Goal: Task Accomplishment & Management: Use online tool/utility

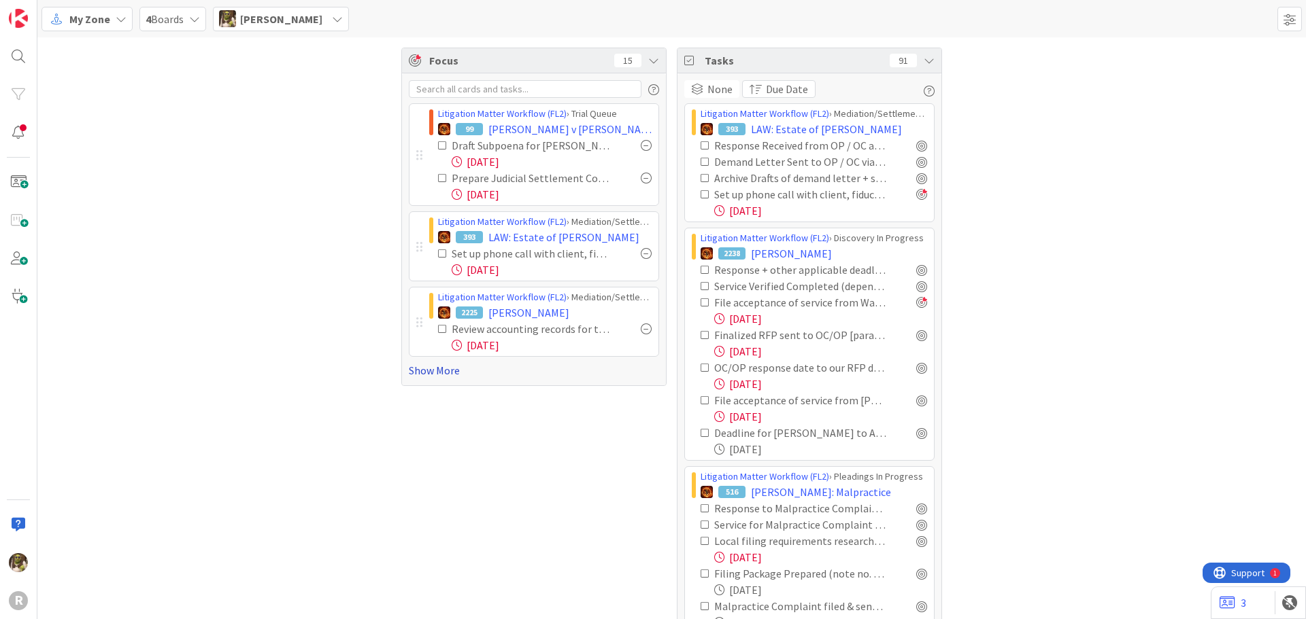
click at [437, 373] on link "Show More" at bounding box center [534, 370] width 250 height 16
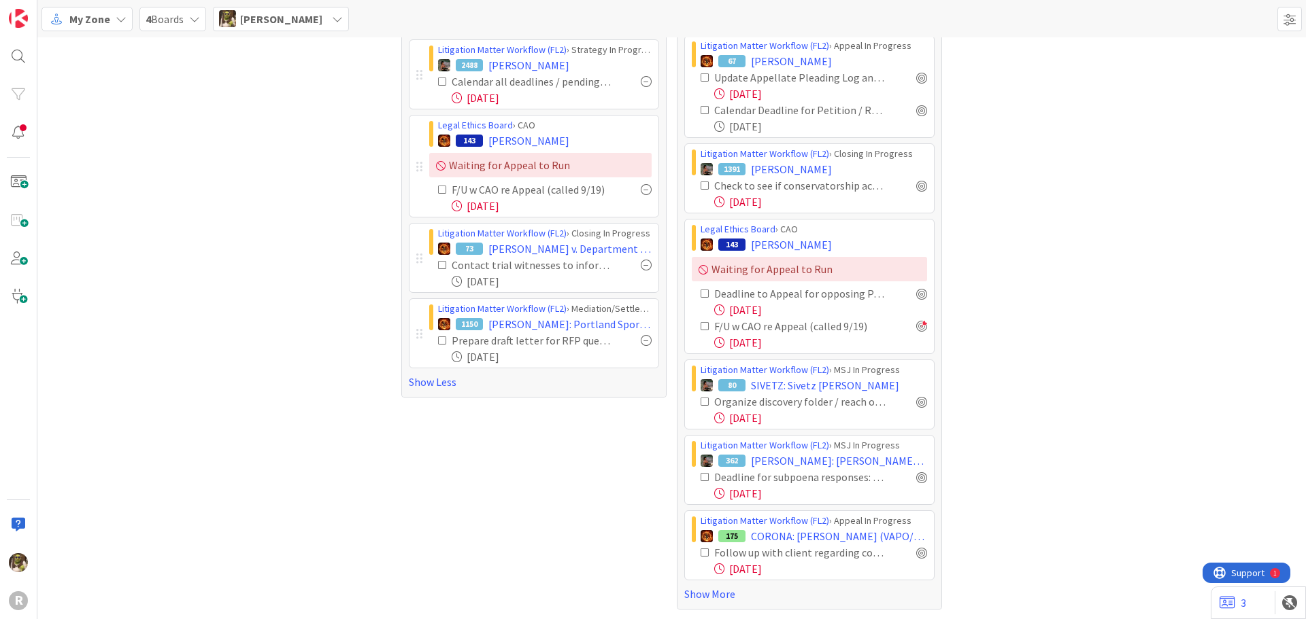
scroll to position [681, 0]
click at [723, 594] on link "Show More" at bounding box center [809, 593] width 250 height 16
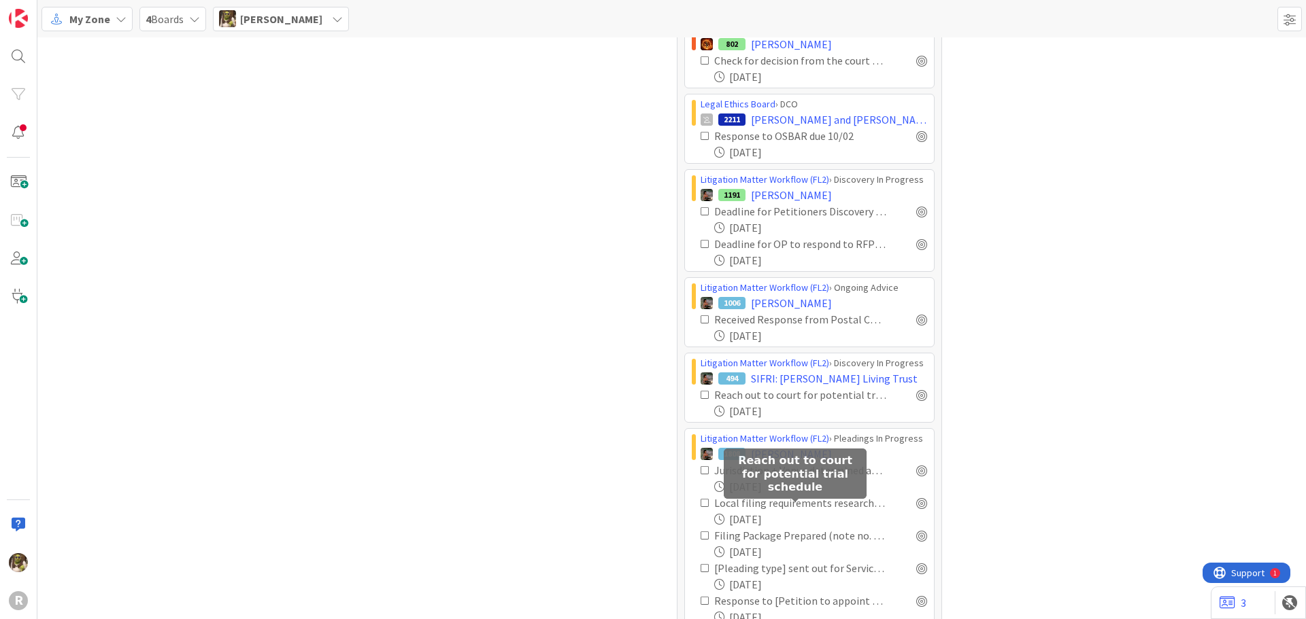
scroll to position [3573, 0]
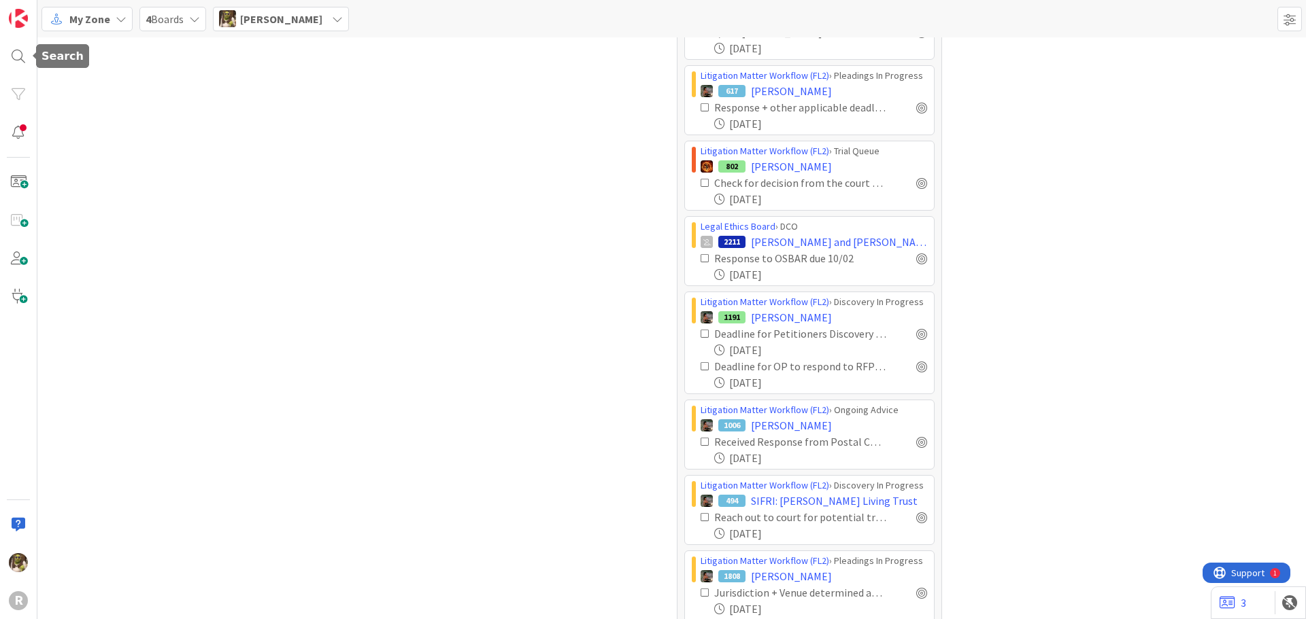
drag, startPoint x: 28, startPoint y: 56, endPoint x: 33, endPoint y: 50, distance: 7.8
click at [28, 56] on div at bounding box center [18, 56] width 27 height 27
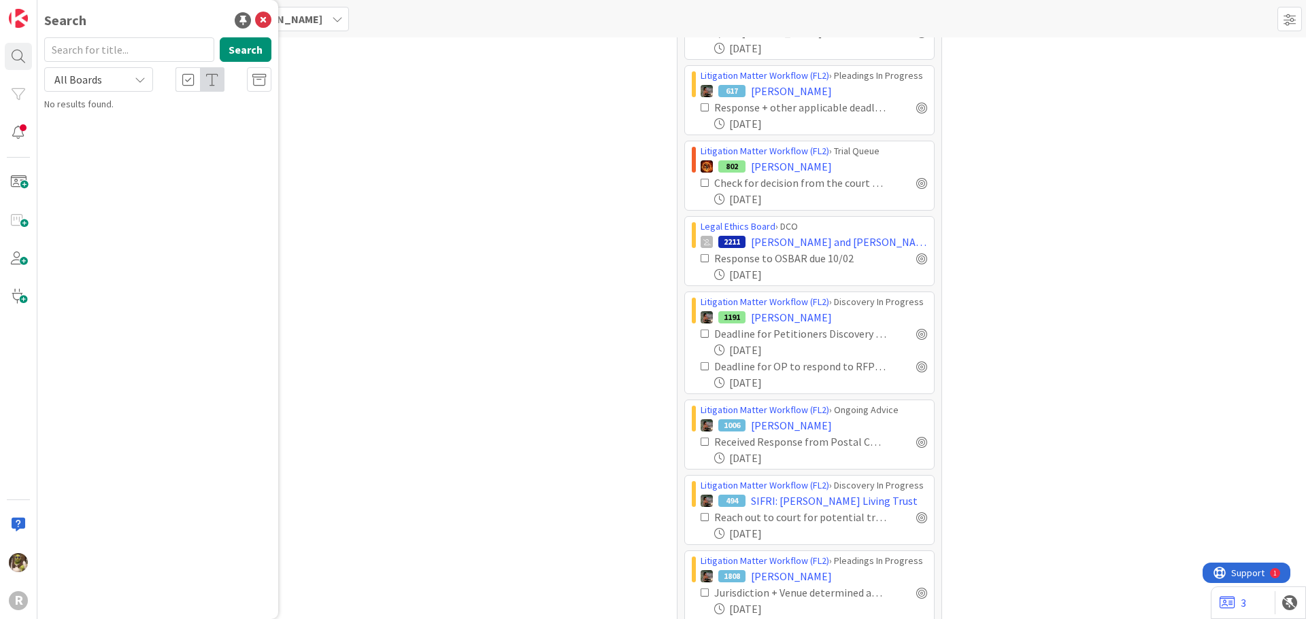
click at [90, 50] on input "text" at bounding box center [129, 49] width 170 height 24
type input "laughery"
click at [141, 111] on b "Litigation Matter Workflow (FL2) ›" at bounding box center [128, 106] width 131 height 10
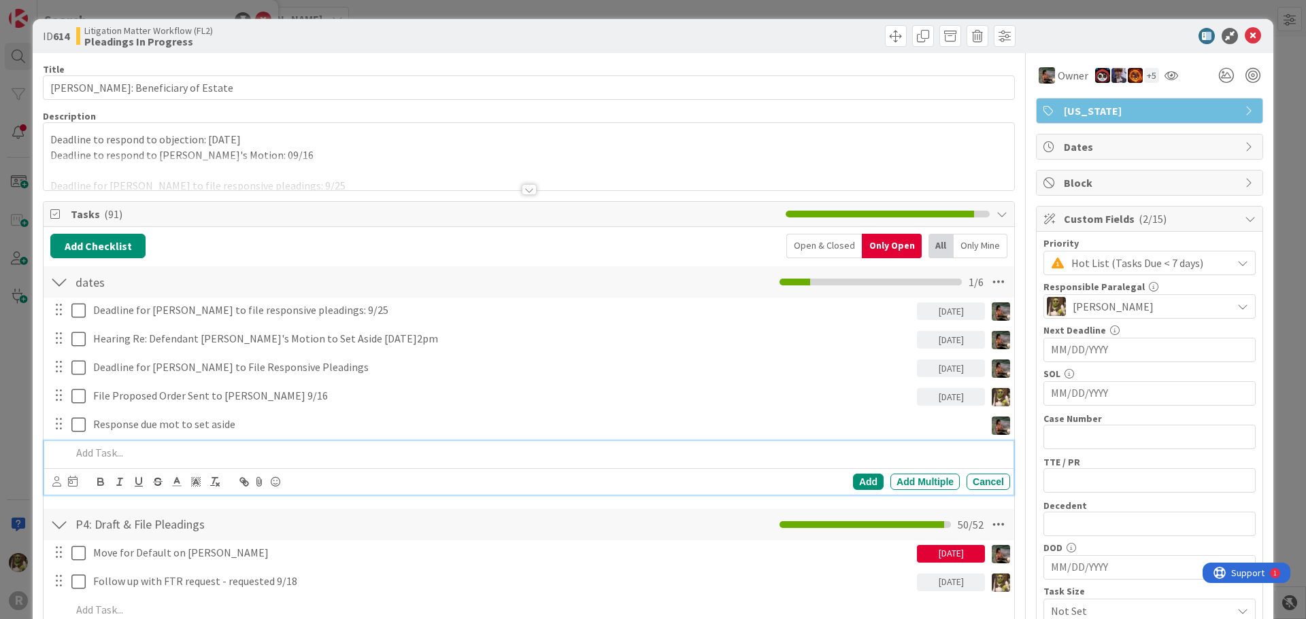
click at [187, 455] on p at bounding box center [537, 453] width 933 height 16
click at [56, 483] on icon at bounding box center [56, 482] width 9 height 10
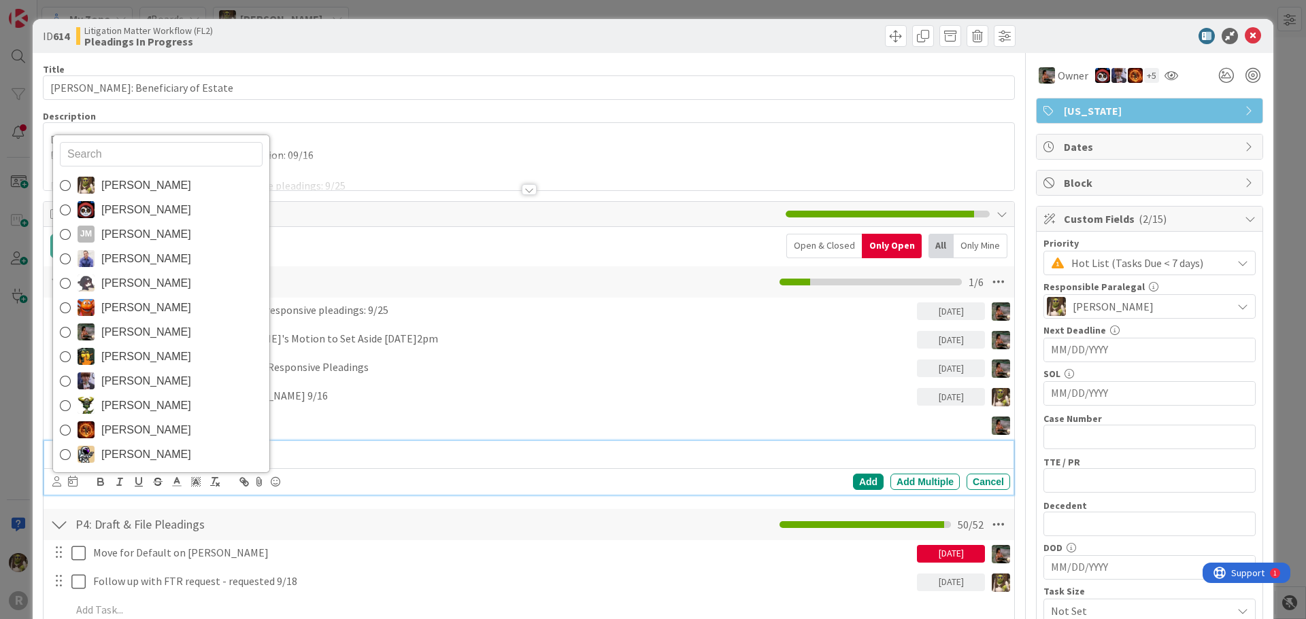
drag, startPoint x: 87, startPoint y: 182, endPoint x: 91, endPoint y: 199, distance: 17.5
click at [87, 182] on img at bounding box center [86, 185] width 17 height 17
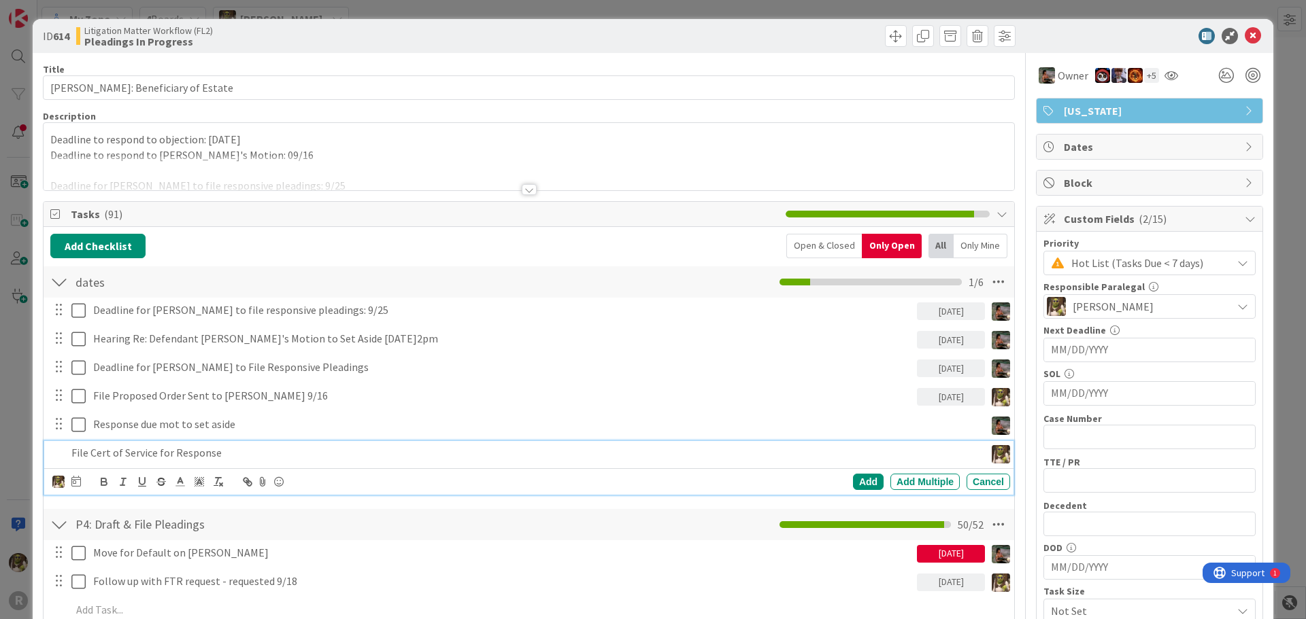
click at [248, 458] on p "File Cert of Service for Response" at bounding box center [525, 453] width 908 height 16
click at [79, 486] on icon at bounding box center [76, 481] width 10 height 11
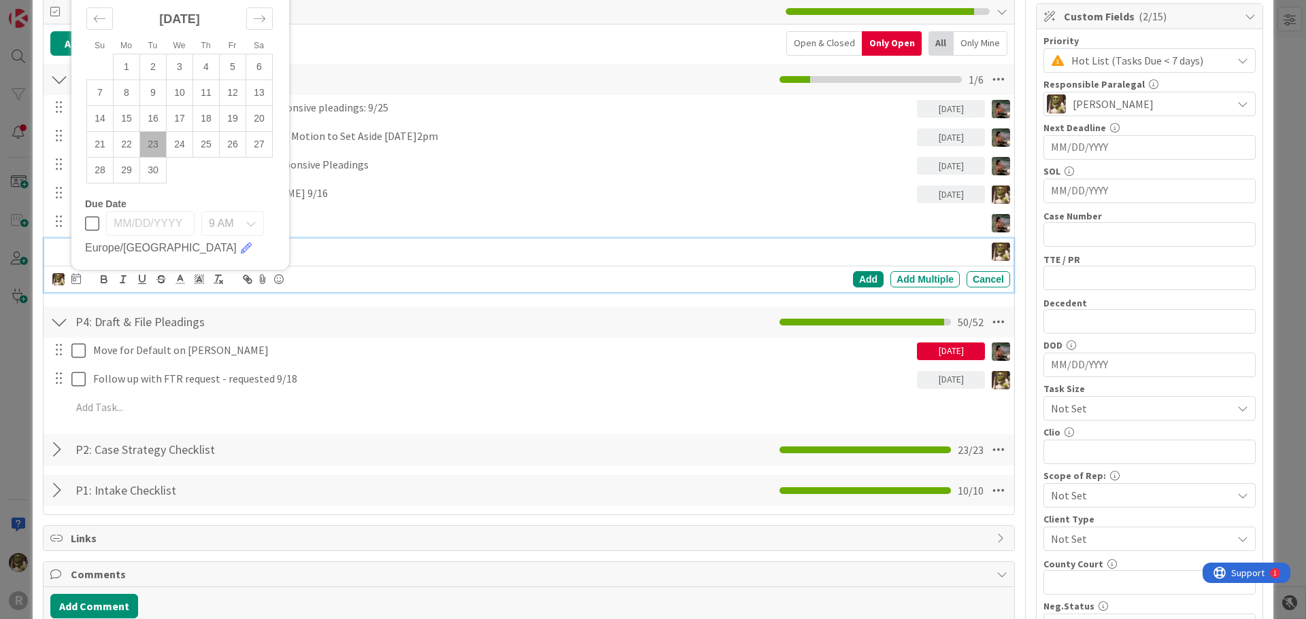
scroll to position [204, 0]
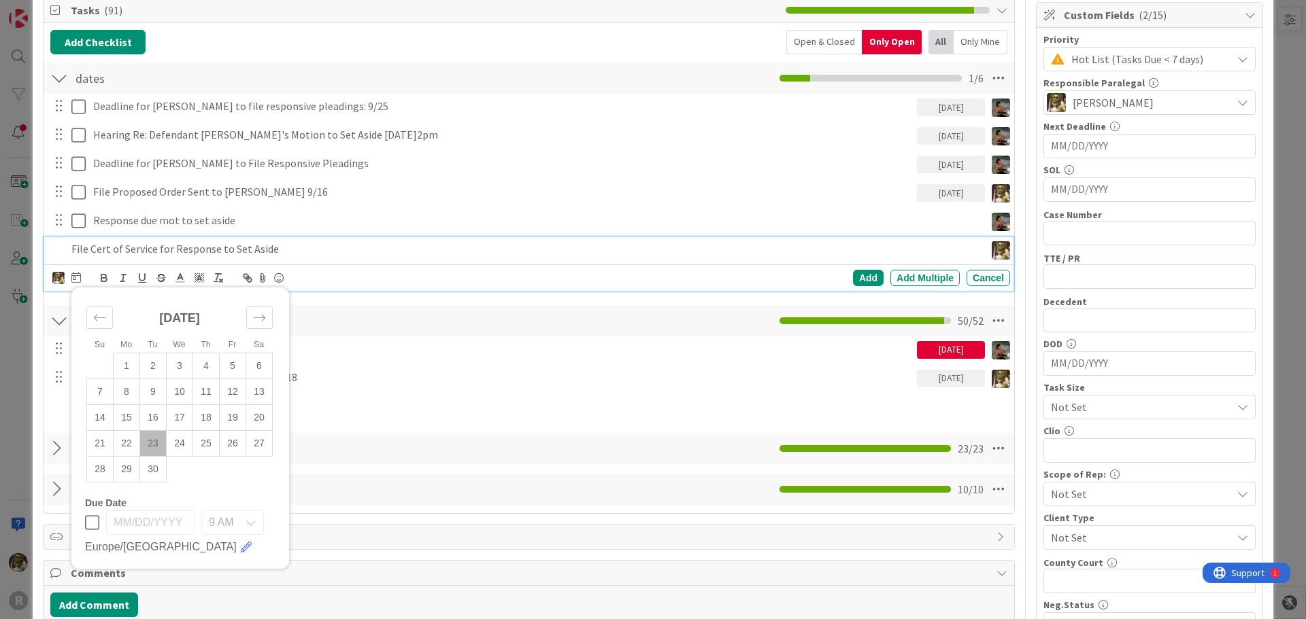
click at [156, 439] on td "23" at bounding box center [153, 443] width 27 height 26
type input "09/23/2025"
click at [858, 269] on div "Devine Gines Jasmin Sanchez JM Jeff Myers John Grant Kelly Nguyen Kiara Adams M…" at bounding box center [530, 278] width 957 height 19
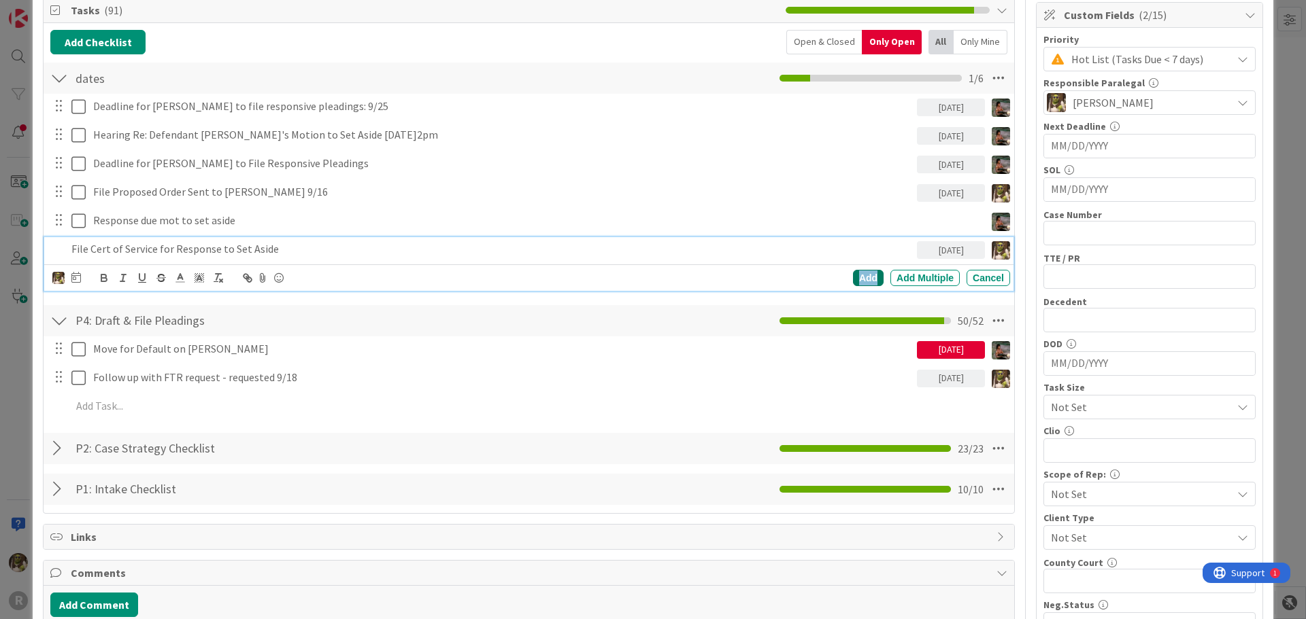
click at [858, 274] on div "Add" at bounding box center [868, 278] width 31 height 16
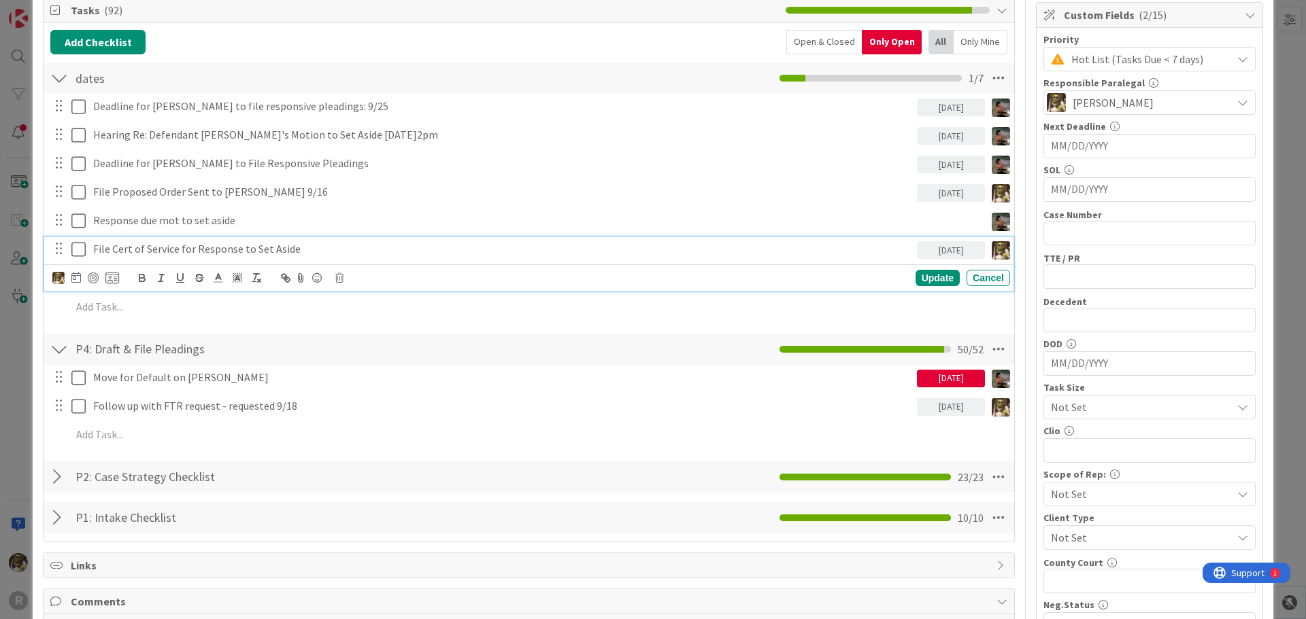
click at [158, 251] on p "File Cert of Service for Response to Set Aside" at bounding box center [502, 249] width 818 height 16
click at [90, 278] on div at bounding box center [93, 278] width 11 height 11
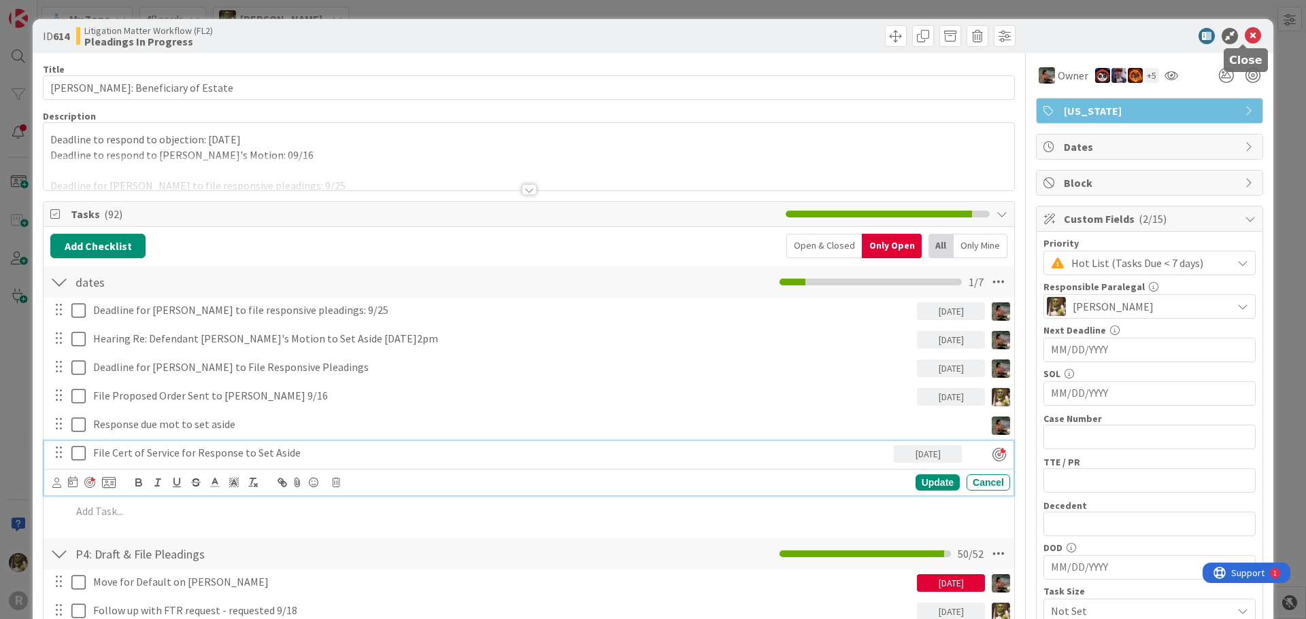
click at [1244, 37] on icon at bounding box center [1252, 36] width 16 height 16
